Goal: Task Accomplishment & Management: Manage account settings

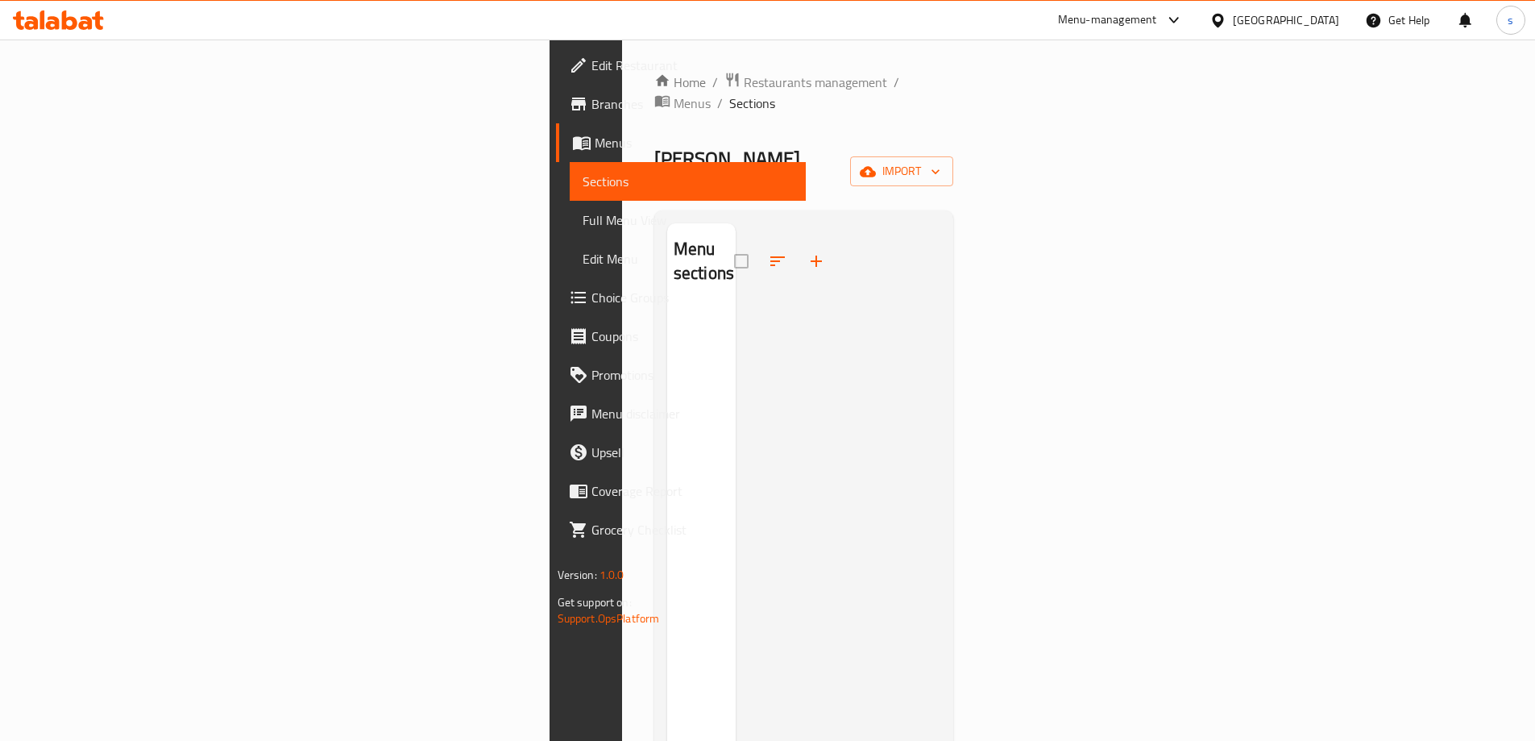
click at [556, 79] on link "Edit Restaurant" at bounding box center [681, 65] width 250 height 39
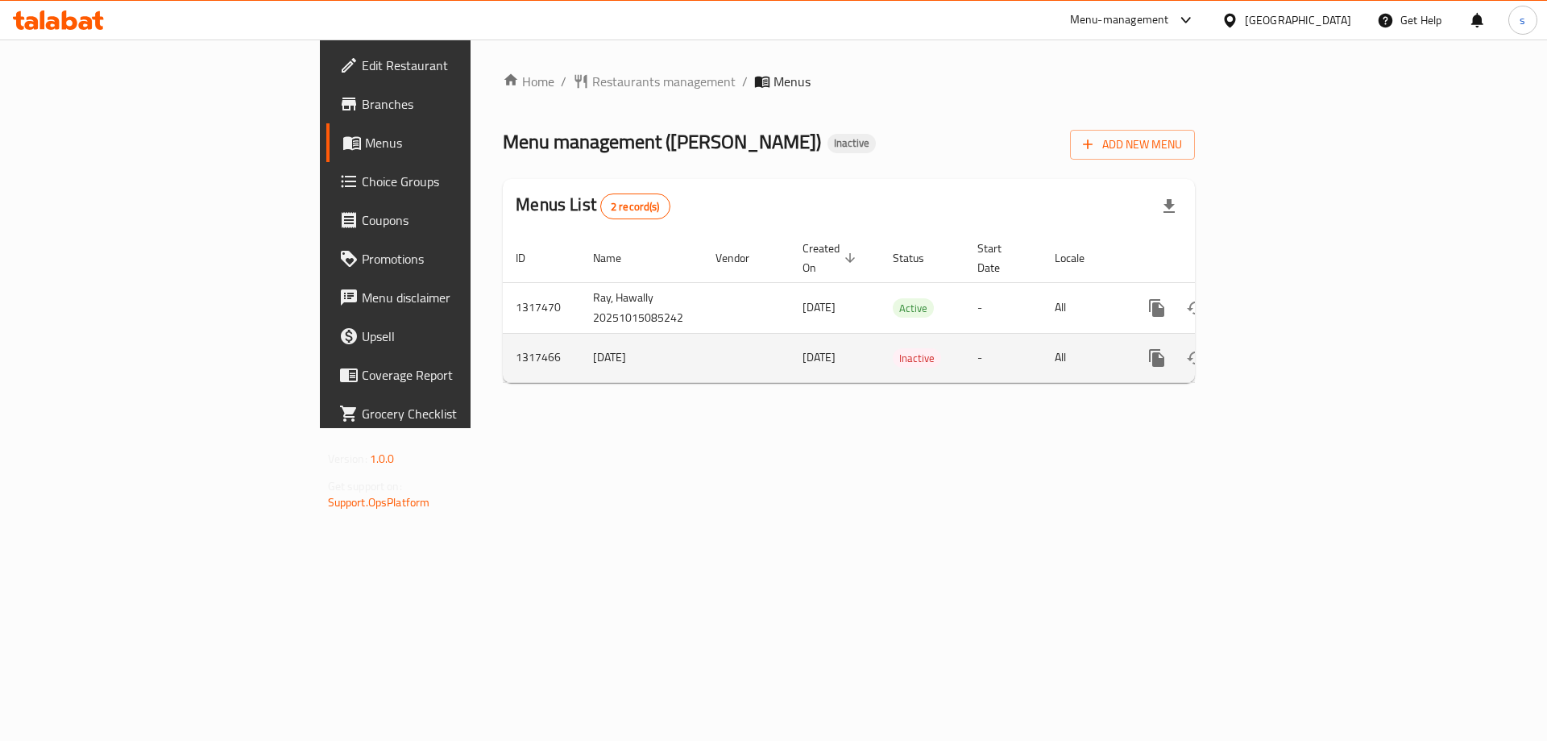
click at [790, 337] on td "[DATE]" at bounding box center [835, 357] width 90 height 49
click at [1293, 339] on link "enhanced table" at bounding box center [1273, 358] width 39 height 39
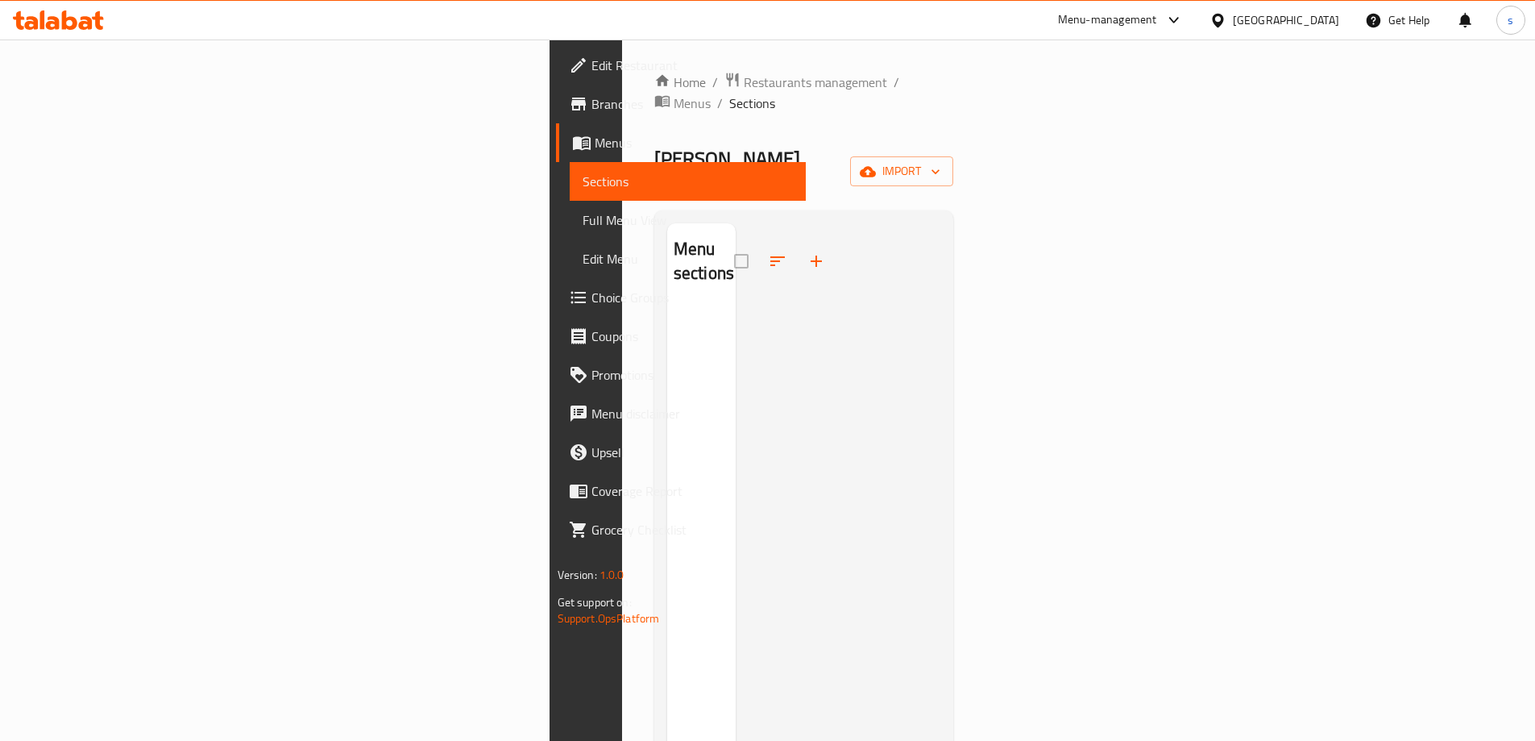
click at [595, 148] on span "Menus" at bounding box center [694, 142] width 198 height 19
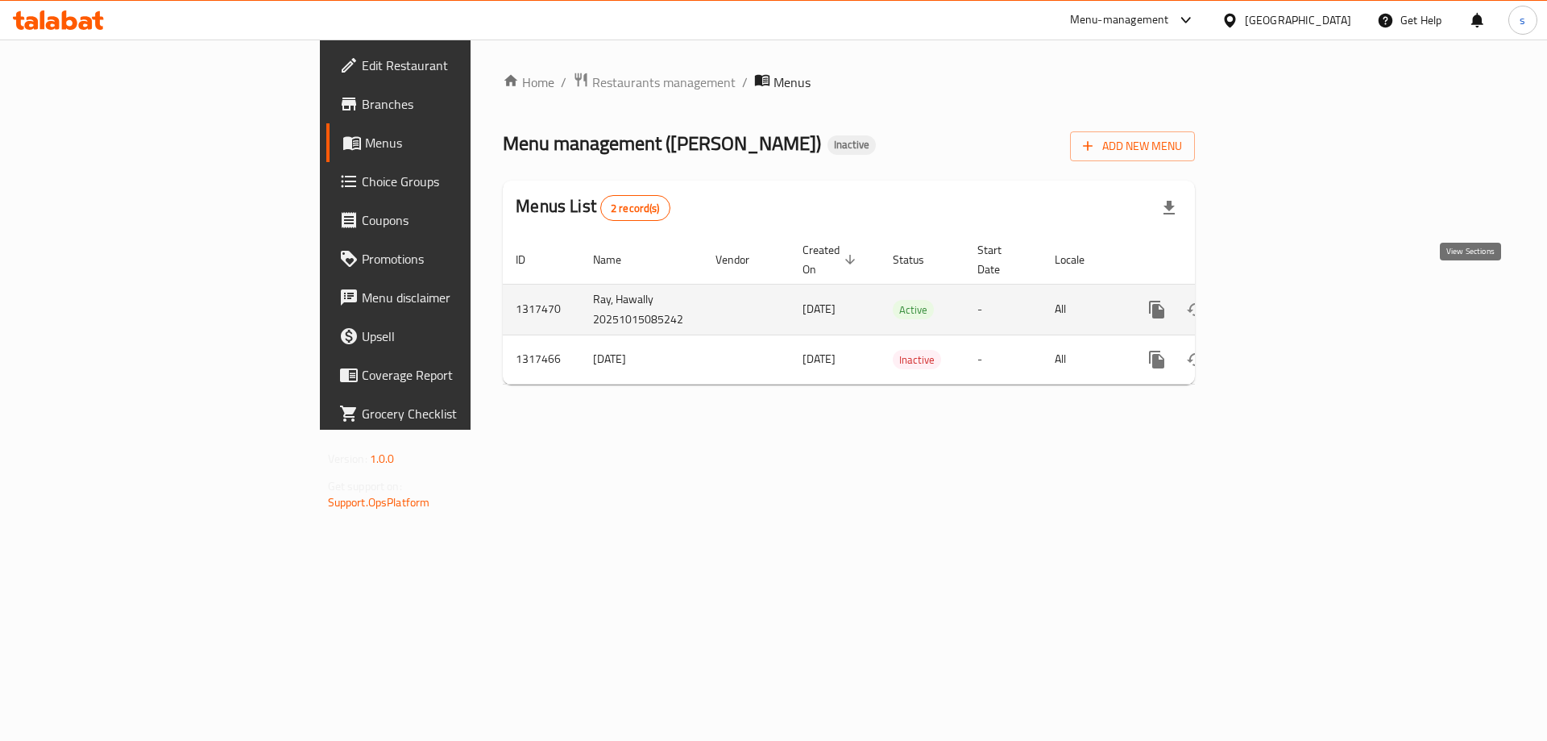
click at [1283, 300] on icon "enhanced table" at bounding box center [1273, 309] width 19 height 19
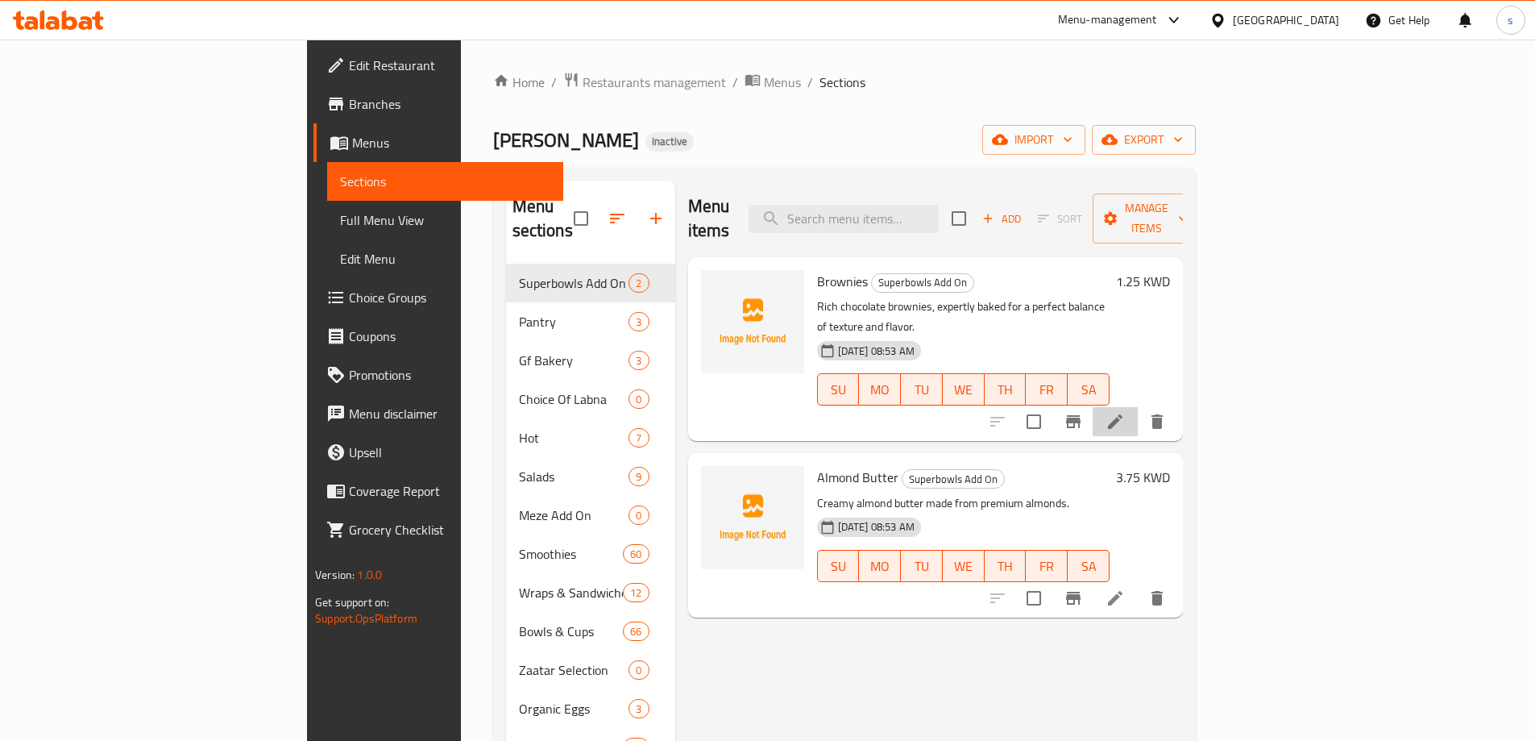
click at [1138, 407] on li at bounding box center [1115, 421] width 45 height 29
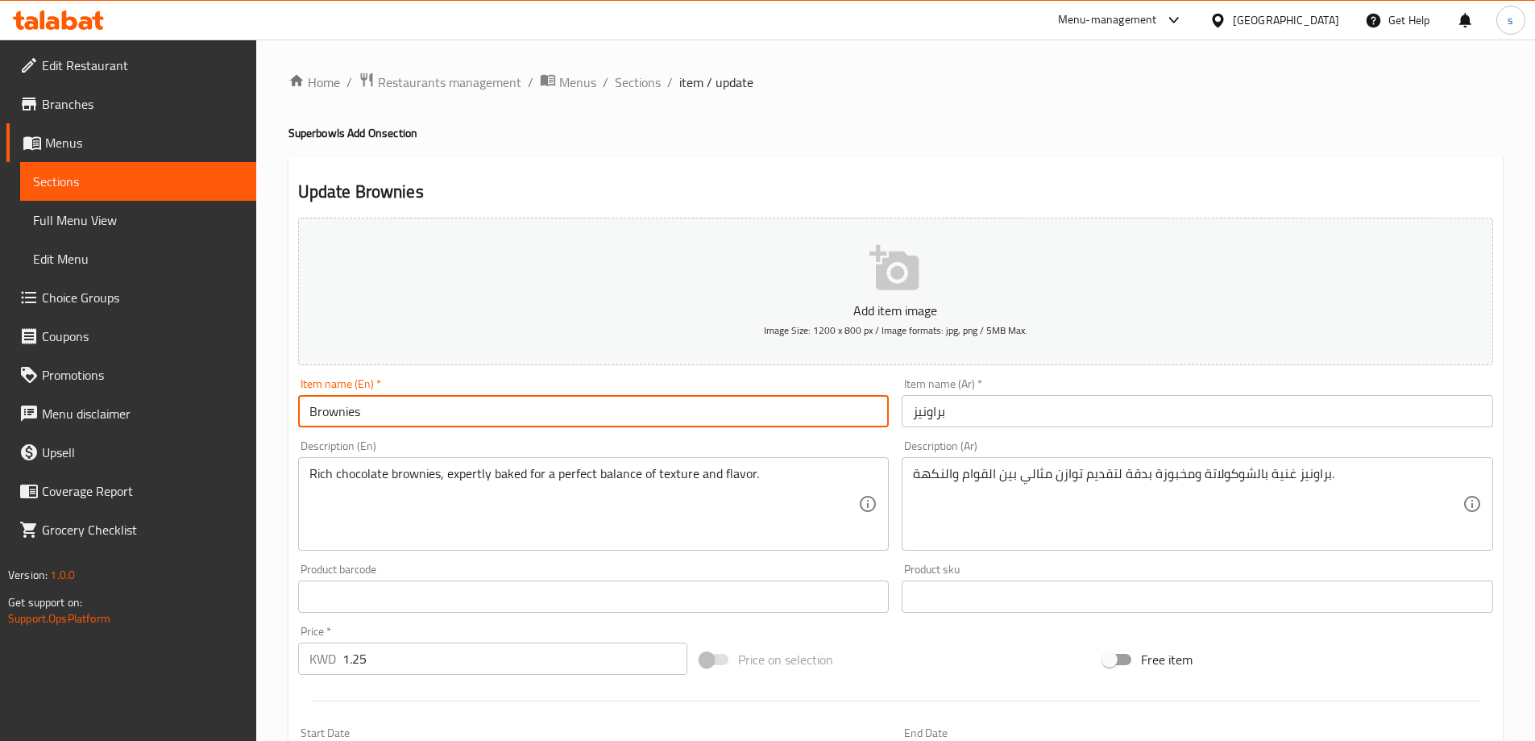
drag, startPoint x: 397, startPoint y: 413, endPoint x: 243, endPoint y: 413, distance: 153.1
click at [243, 413] on div "Edit Restaurant Branches Menus Sections Full Menu View Edit Menu Choice Groups …" at bounding box center [767, 588] width 1535 height 1099
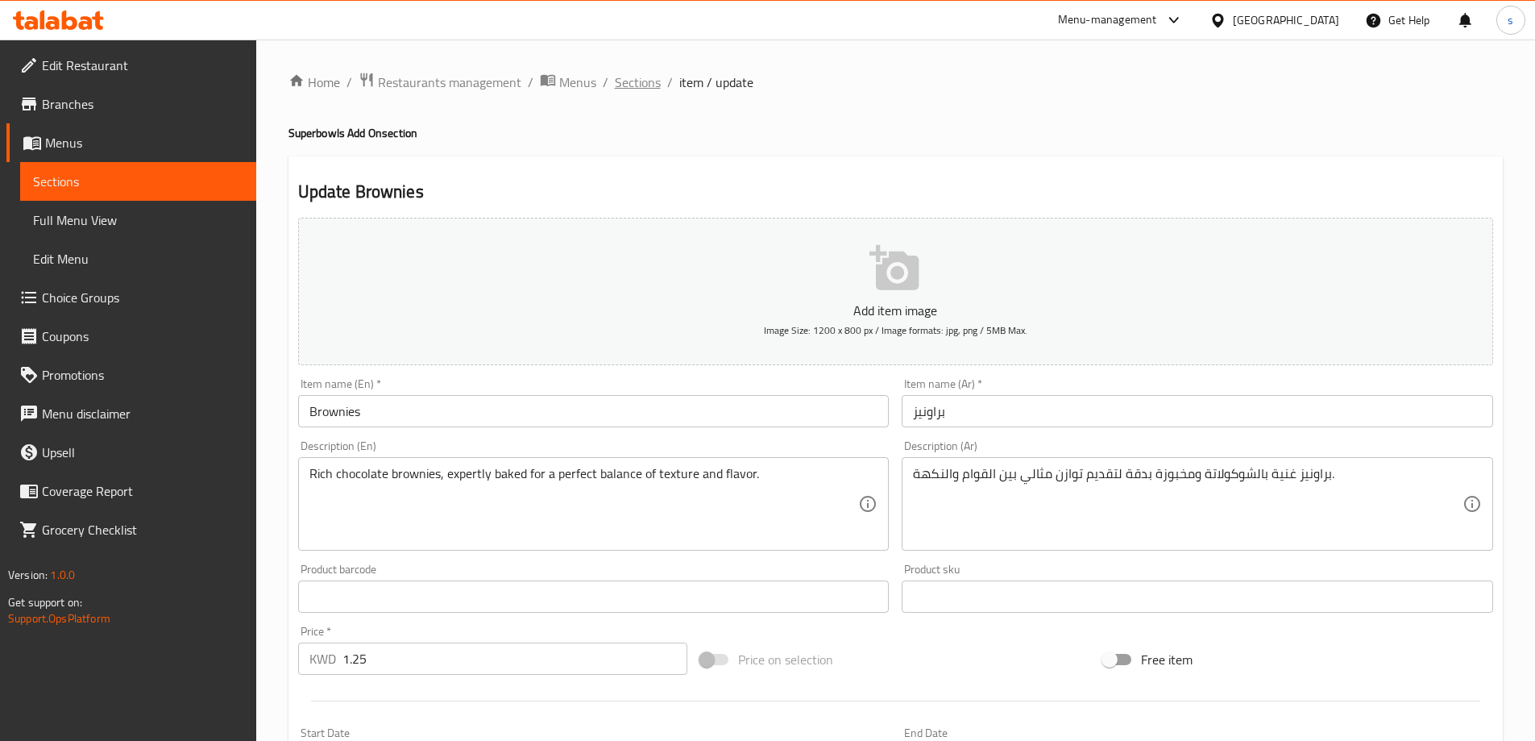
click at [625, 77] on span "Sections" at bounding box center [638, 82] width 46 height 19
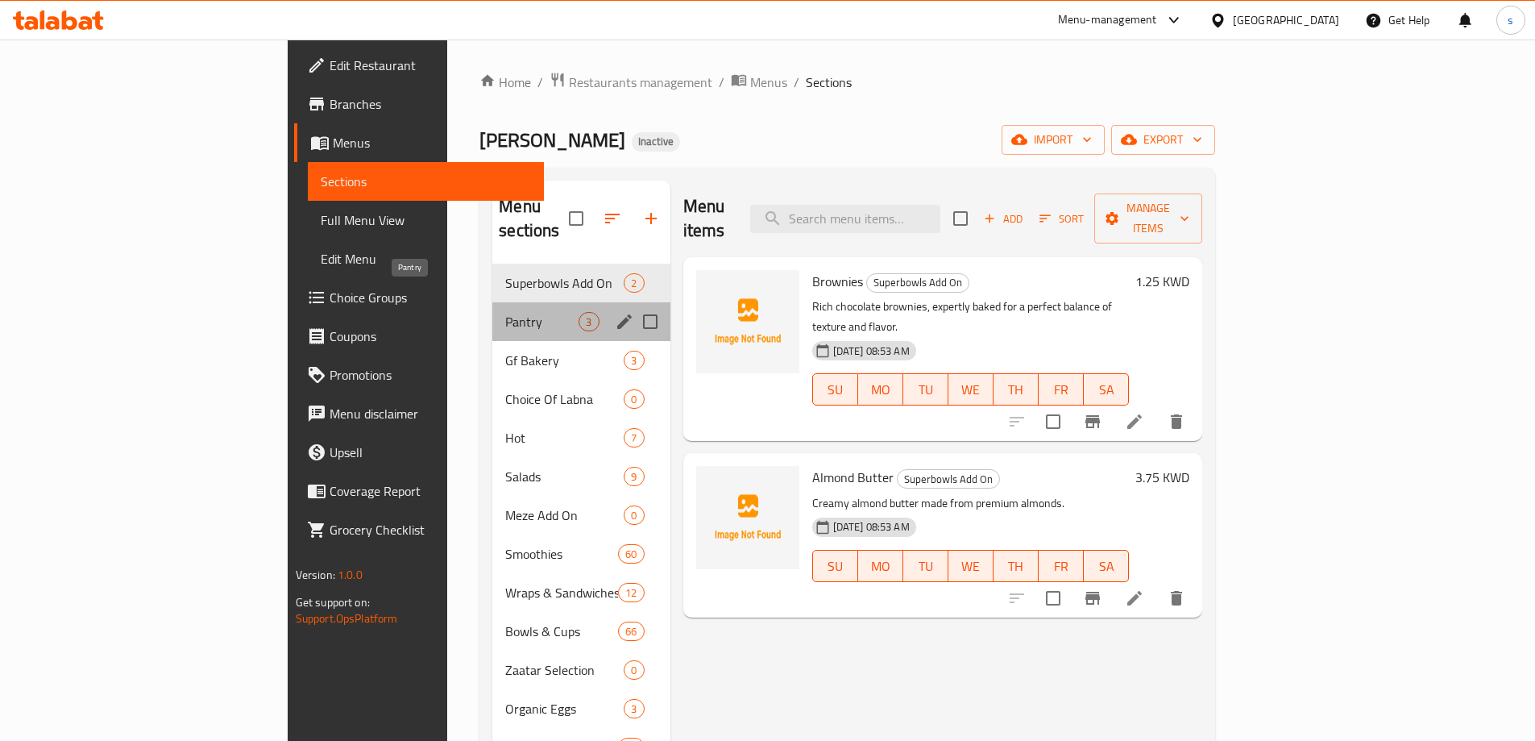
click at [505, 312] on span "Pantry" at bounding box center [541, 321] width 73 height 19
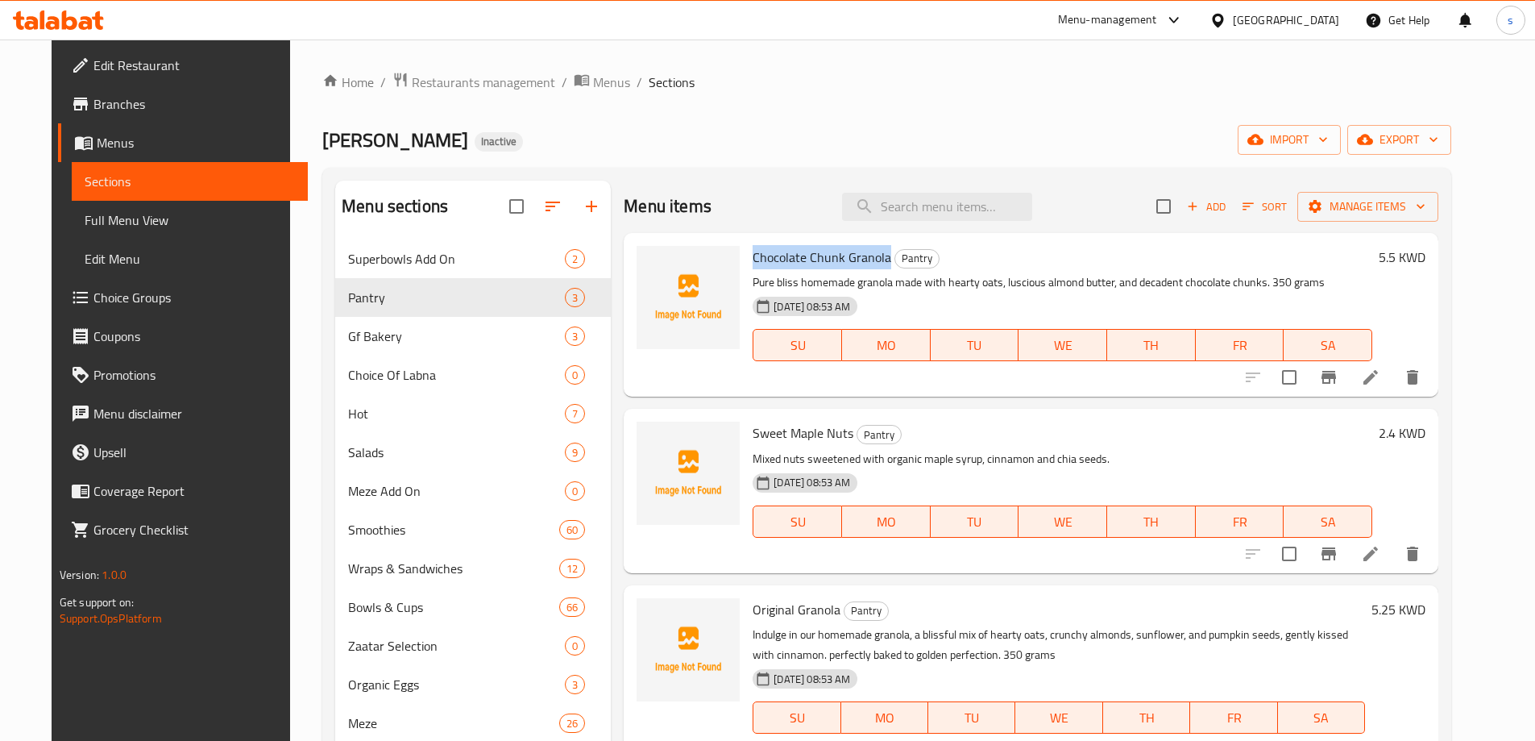
drag, startPoint x: 740, startPoint y: 259, endPoint x: 873, endPoint y: 265, distance: 133.1
click at [873, 265] on span "Chocolate Chunk Granola" at bounding box center [822, 257] width 139 height 24
copy span "Chocolate Chunk Granola"
click at [1378, 383] on icon at bounding box center [1371, 377] width 15 height 15
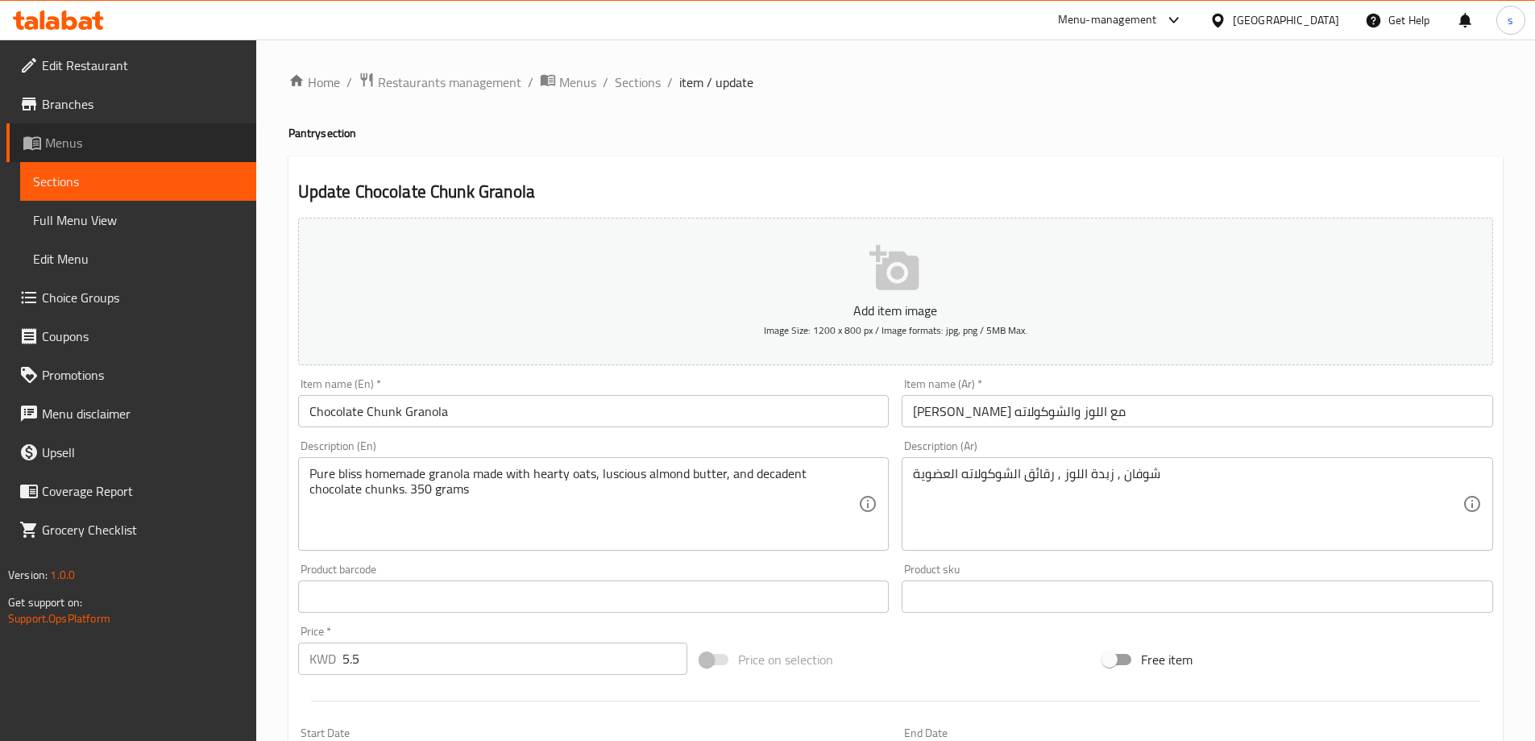
click at [88, 153] on link "Menus" at bounding box center [131, 142] width 250 height 39
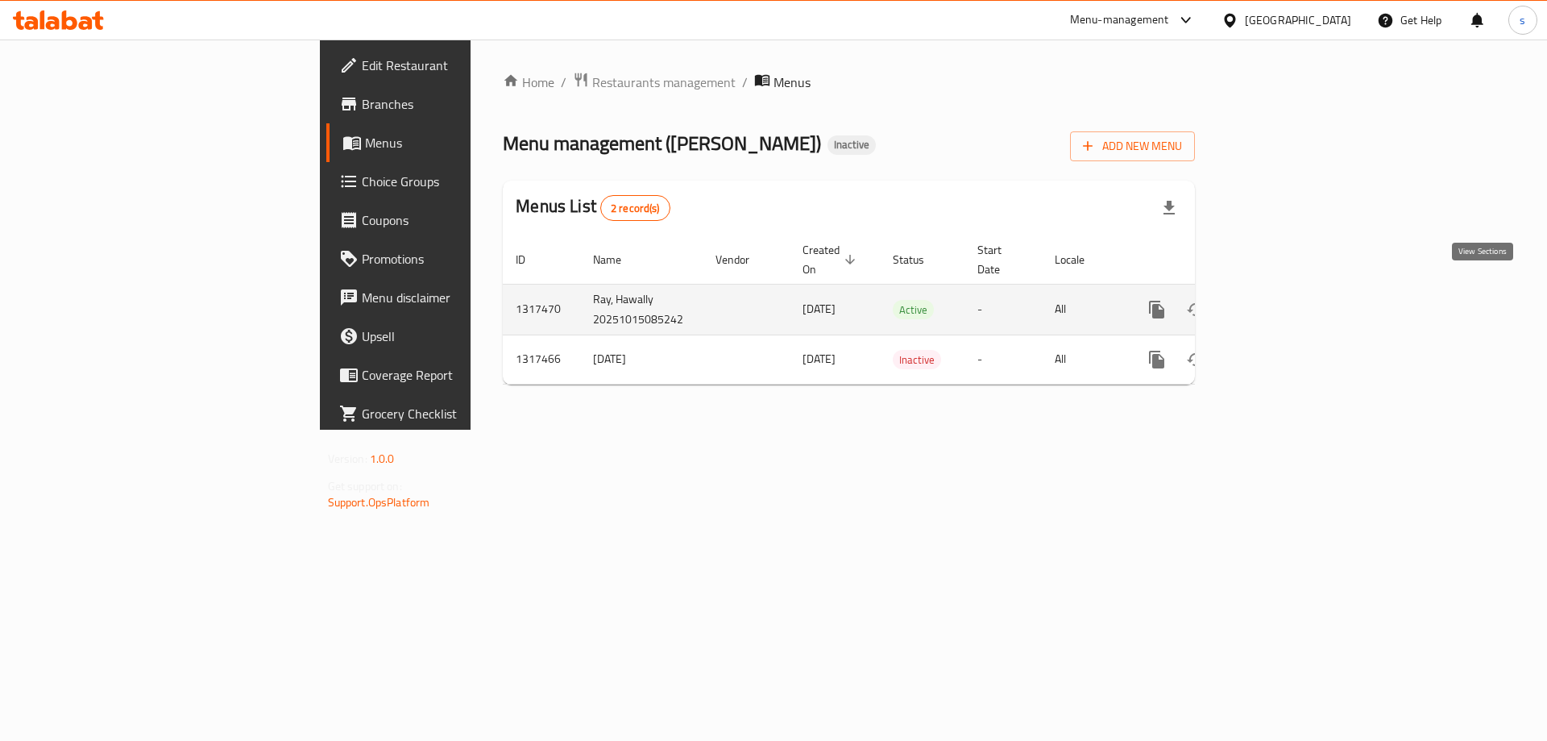
click at [1283, 300] on icon "enhanced table" at bounding box center [1273, 309] width 19 height 19
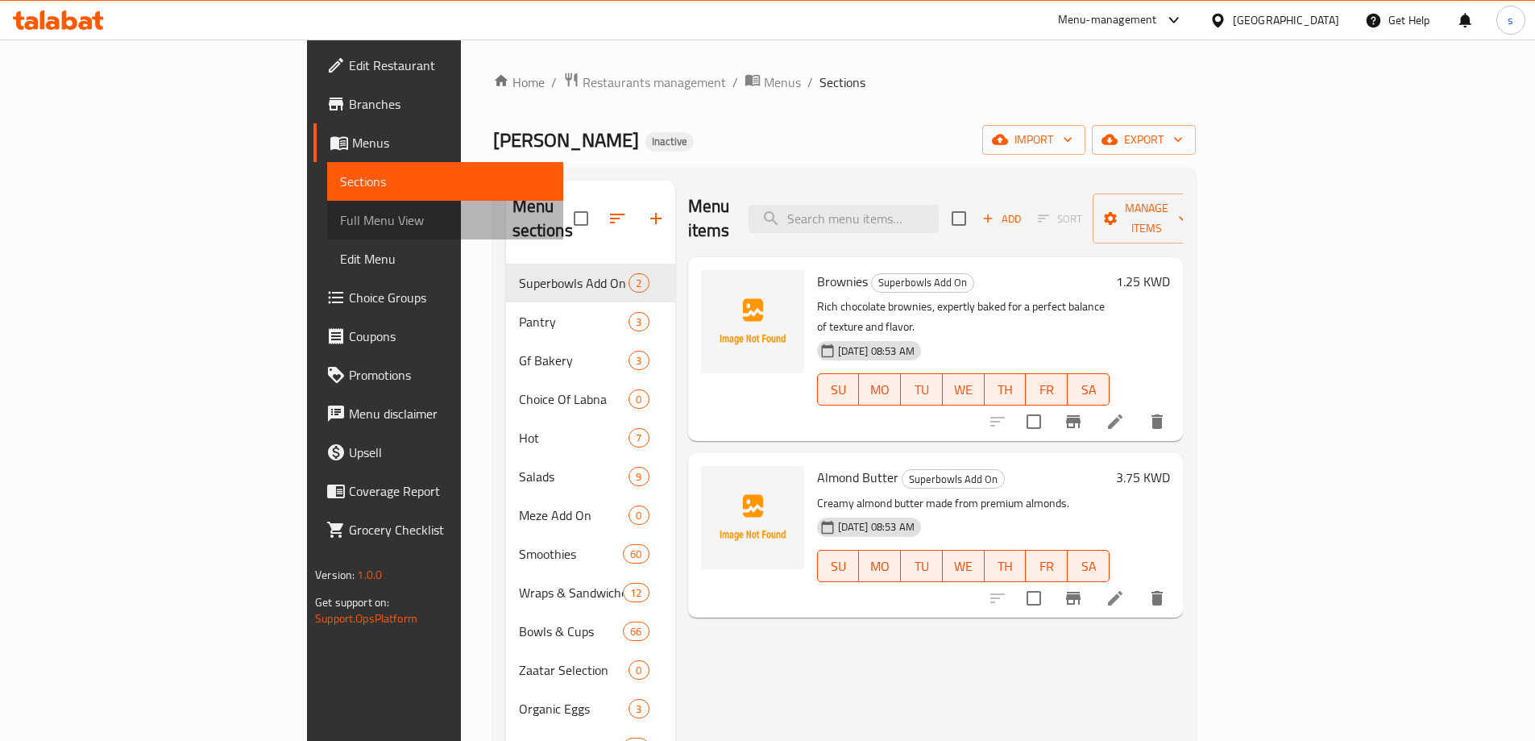
click at [340, 214] on span "Full Menu View" at bounding box center [445, 219] width 210 height 19
click at [340, 218] on span "Full Menu View" at bounding box center [445, 219] width 210 height 19
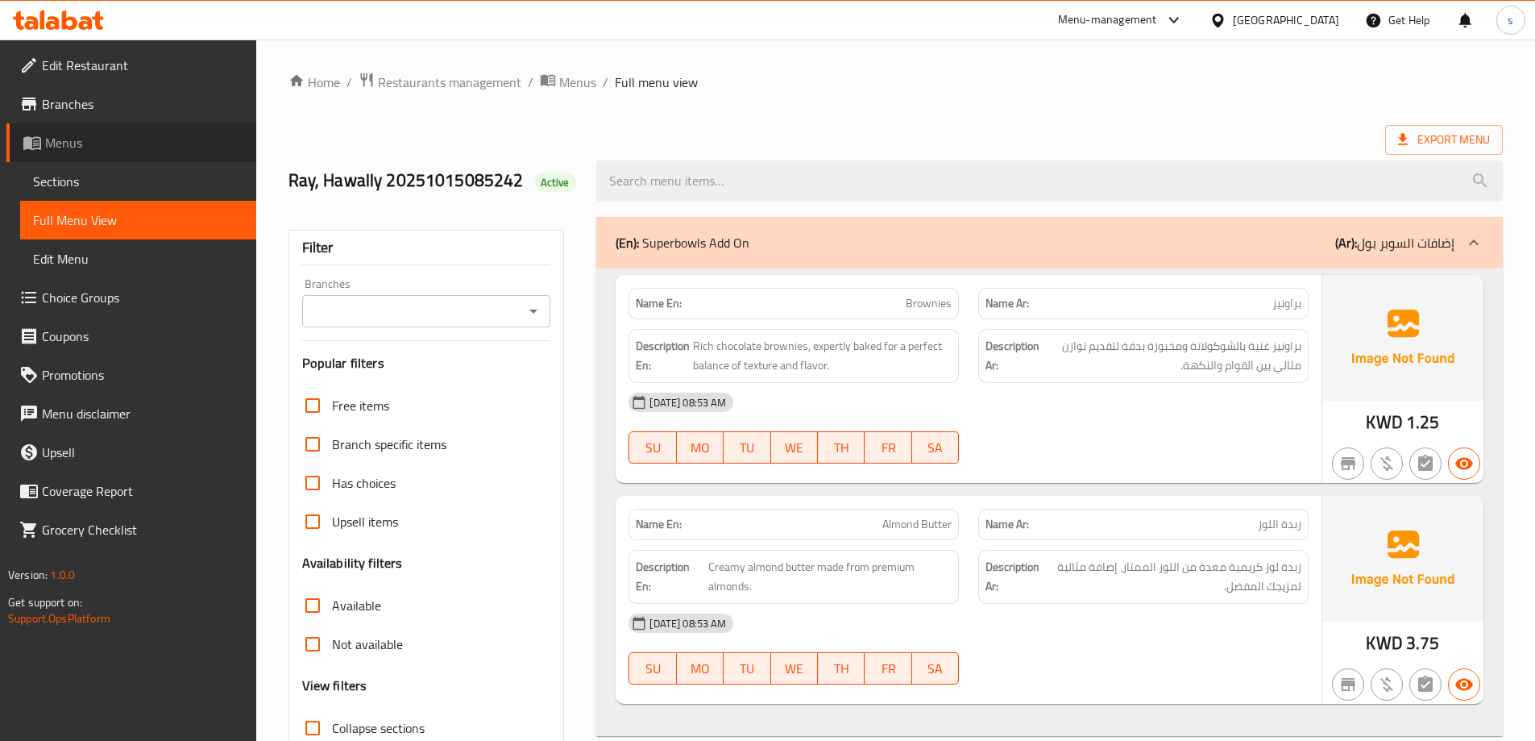
click at [108, 151] on span "Menus" at bounding box center [144, 142] width 198 height 19
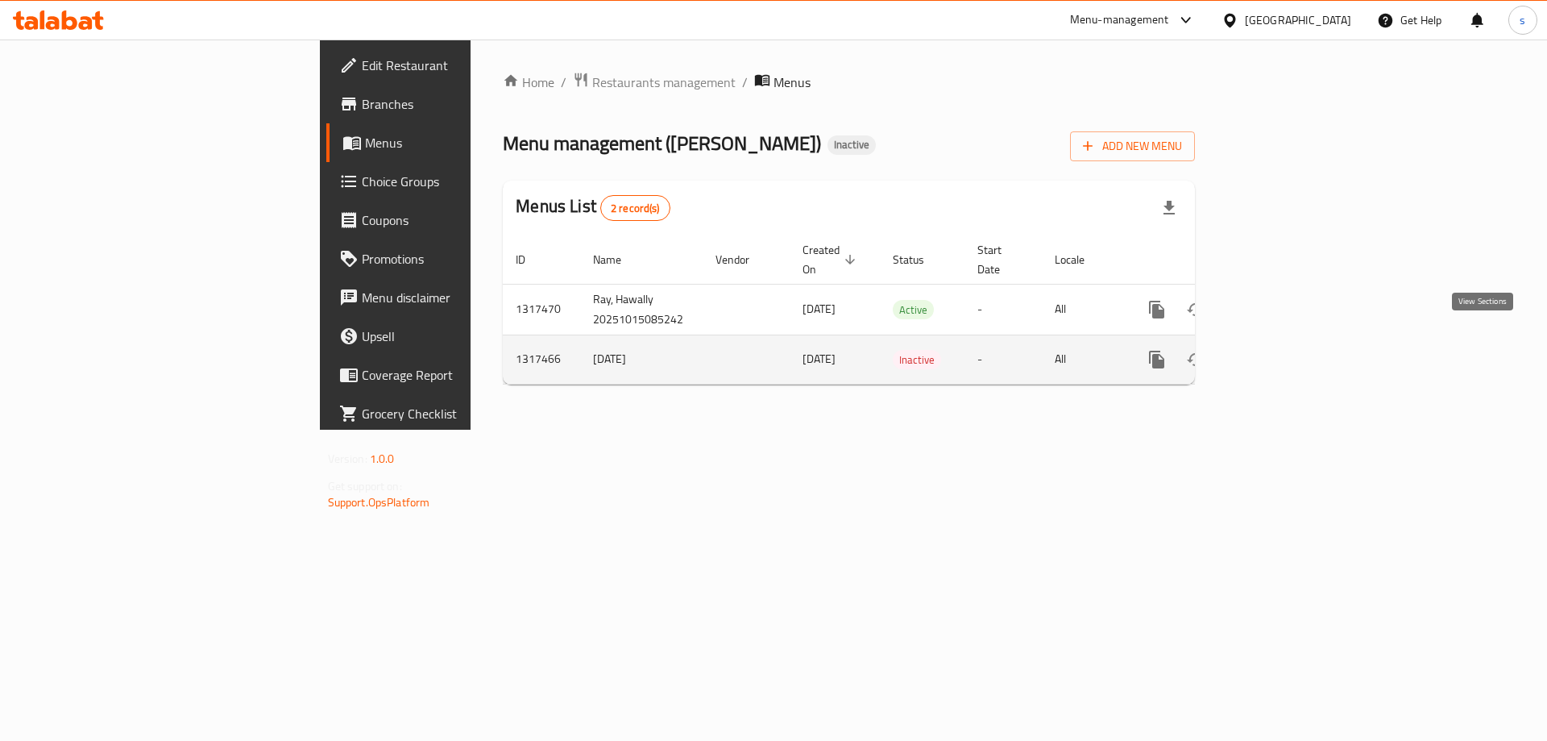
click at [1293, 340] on link "enhanced table" at bounding box center [1273, 359] width 39 height 39
